Goal: Information Seeking & Learning: Learn about a topic

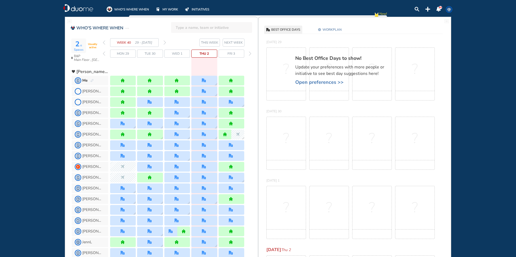
click at [230, 81] on img "home" at bounding box center [231, 81] width 4 height 4
click at [237, 54] on div "Fri 3" at bounding box center [232, 54] width 26 height 8
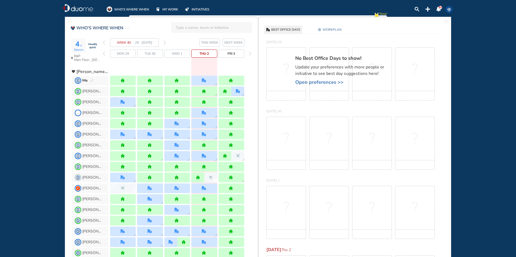
click at [165, 43] on img "forward week" at bounding box center [164, 42] width 2 height 4
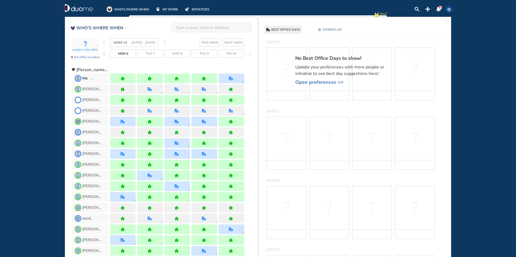
click at [163, 44] on div "WEEK 41 [DATE] - [DATE]" at bounding box center [134, 42] width 63 height 9
click at [165, 43] on img "forward week" at bounding box center [164, 42] width 2 height 4
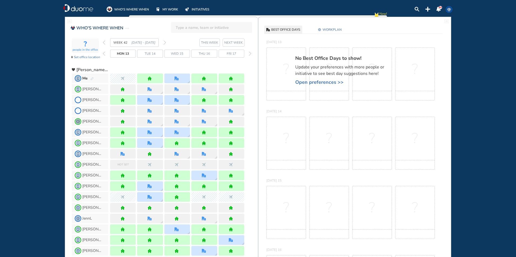
click at [165, 42] on img "forward week" at bounding box center [164, 42] width 2 height 4
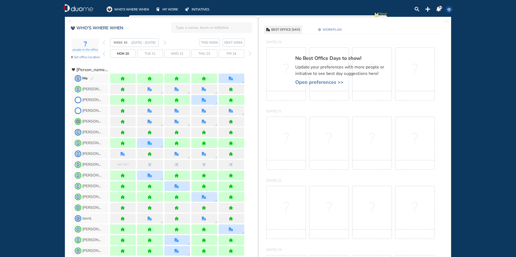
click at [164, 42] on img "forward week" at bounding box center [164, 42] width 2 height 4
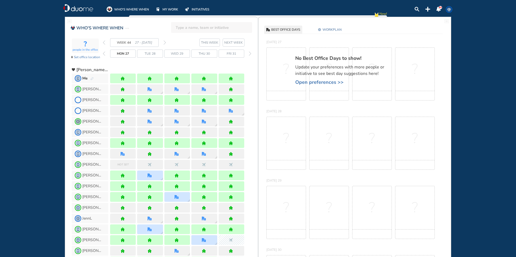
click at [165, 40] on img "forward week" at bounding box center [164, 42] width 2 height 4
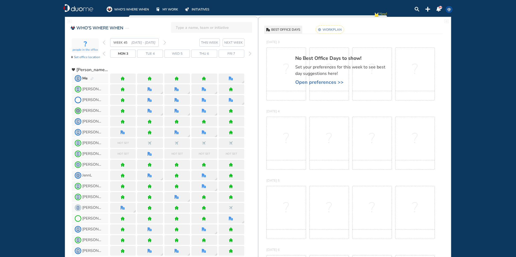
click at [92, 79] on img "pen-edit" at bounding box center [91, 79] width 3 height 4
